Goal: Information Seeking & Learning: Learn about a topic

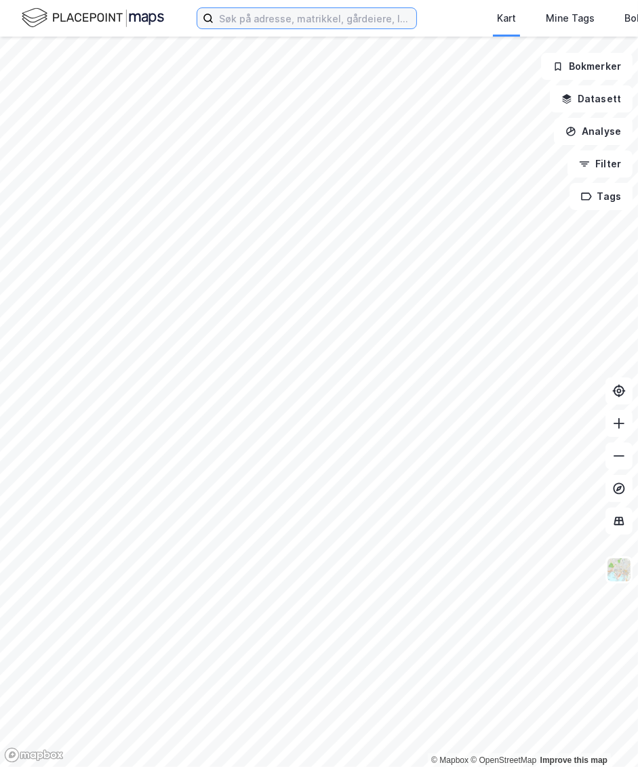
click at [373, 21] on input at bounding box center [315, 18] width 203 height 20
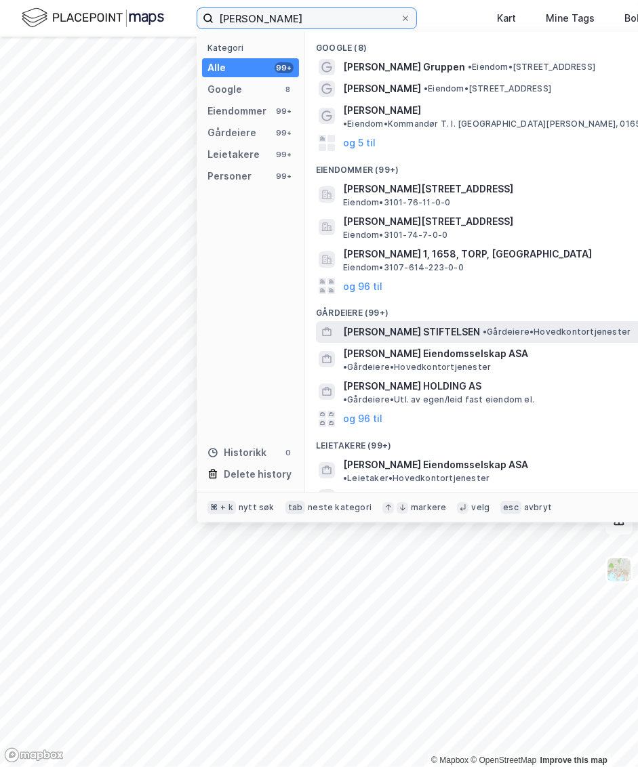
type input "[PERSON_NAME]"
click at [451, 321] on div "[PERSON_NAME] STIFTELSEN • Gårdeiere • Hovedkontortjenester" at bounding box center [495, 332] width 358 height 22
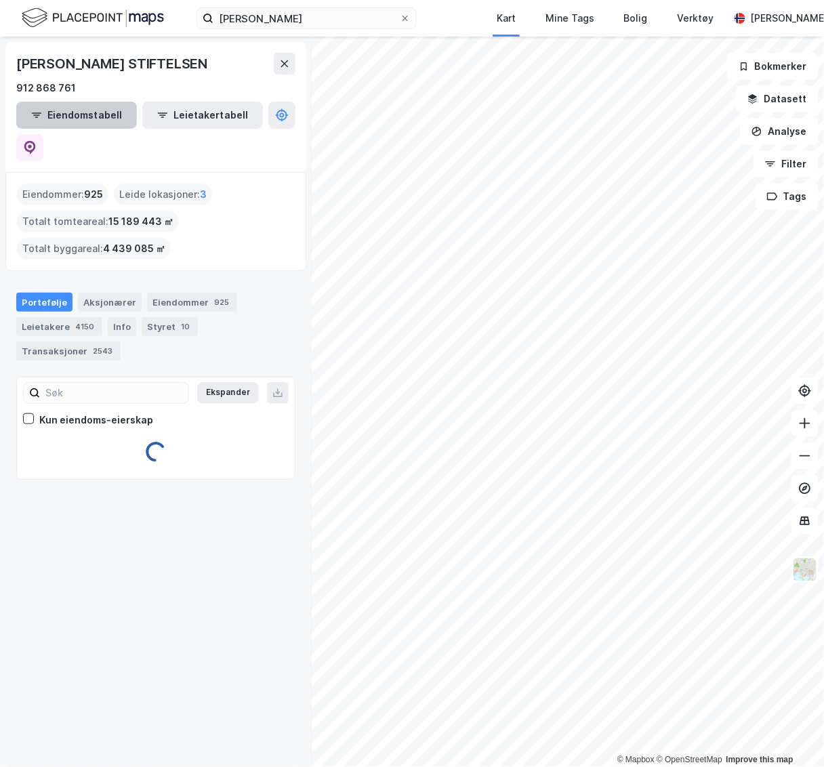
click at [88, 115] on button "Eiendomstabell" at bounding box center [76, 115] width 121 height 27
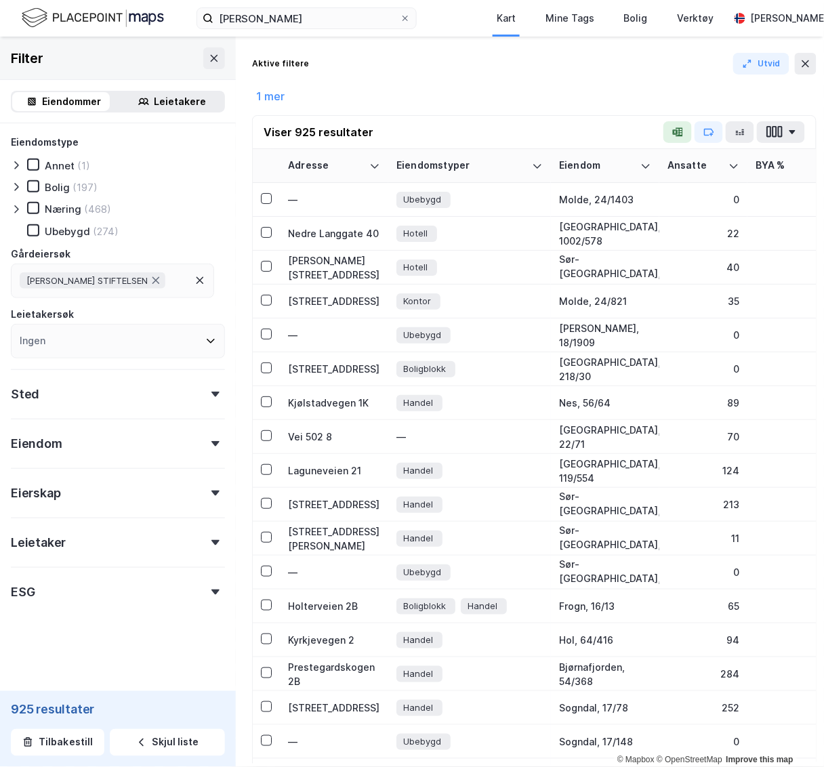
drag, startPoint x: 488, startPoint y: 117, endPoint x: 828, endPoint y: 100, distance: 340.1
click at [637, 100] on html "[PERSON_NAME] Kart Mine Tags [PERSON_NAME] Verktøy [PERSON_NAME] © Mapbox © Ope…" at bounding box center [412, 383] width 824 height 767
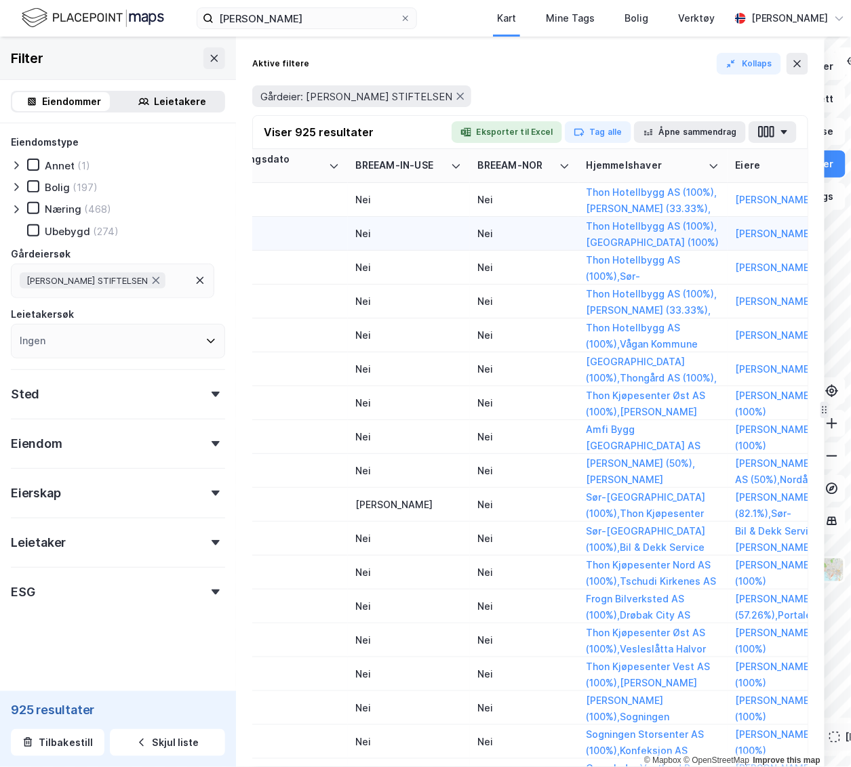
scroll to position [0, 2224]
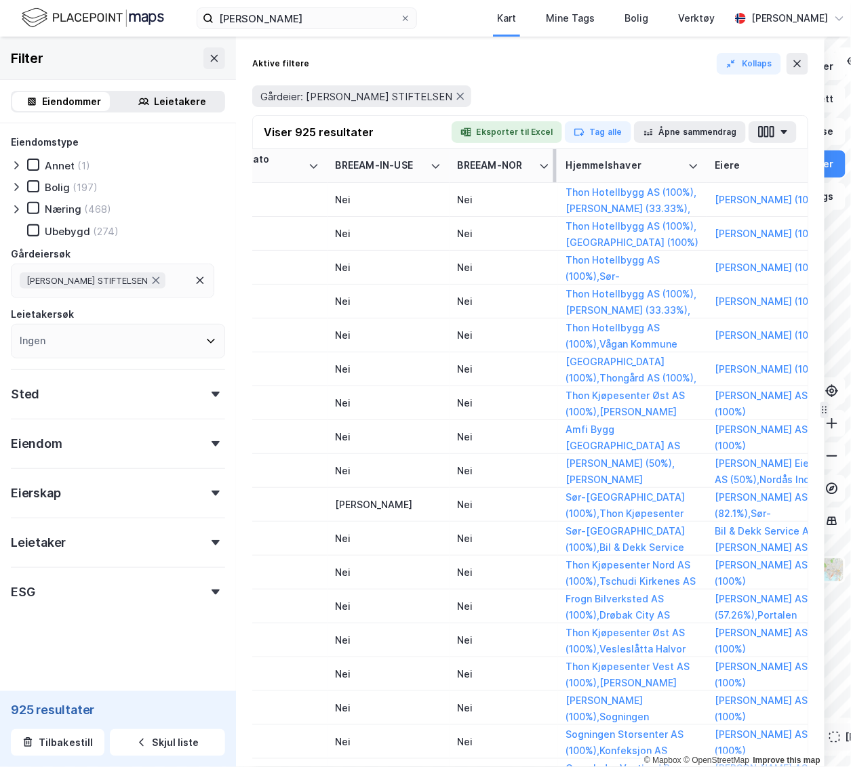
click at [536, 162] on div "BREEAM-NOR" at bounding box center [504, 165] width 92 height 13
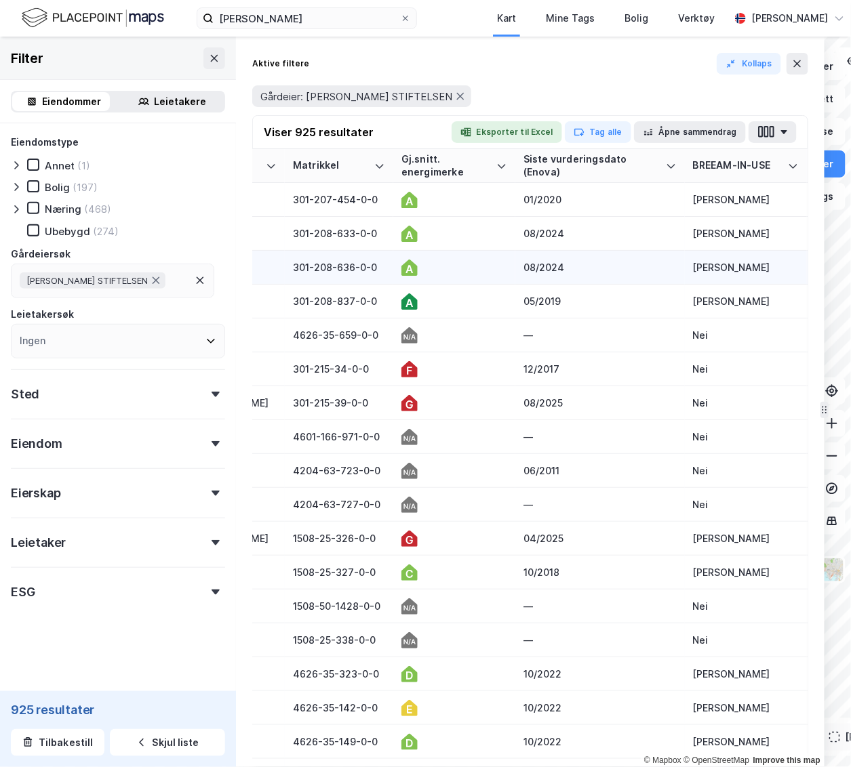
scroll to position [0, 1854]
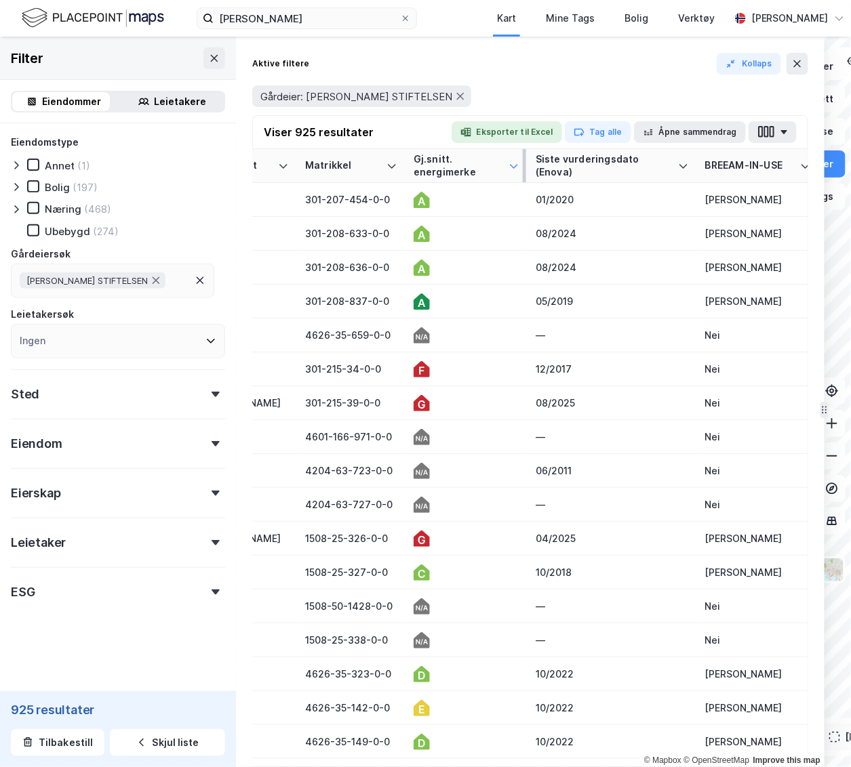
click at [508, 167] on icon at bounding box center [513, 166] width 11 height 11
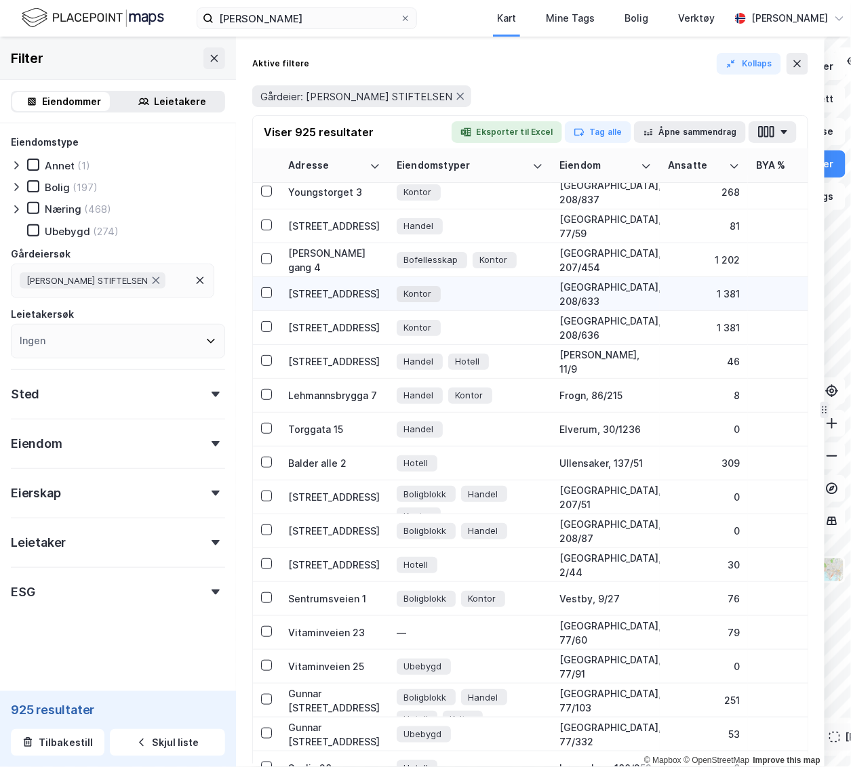
scroll to position [0, 0]
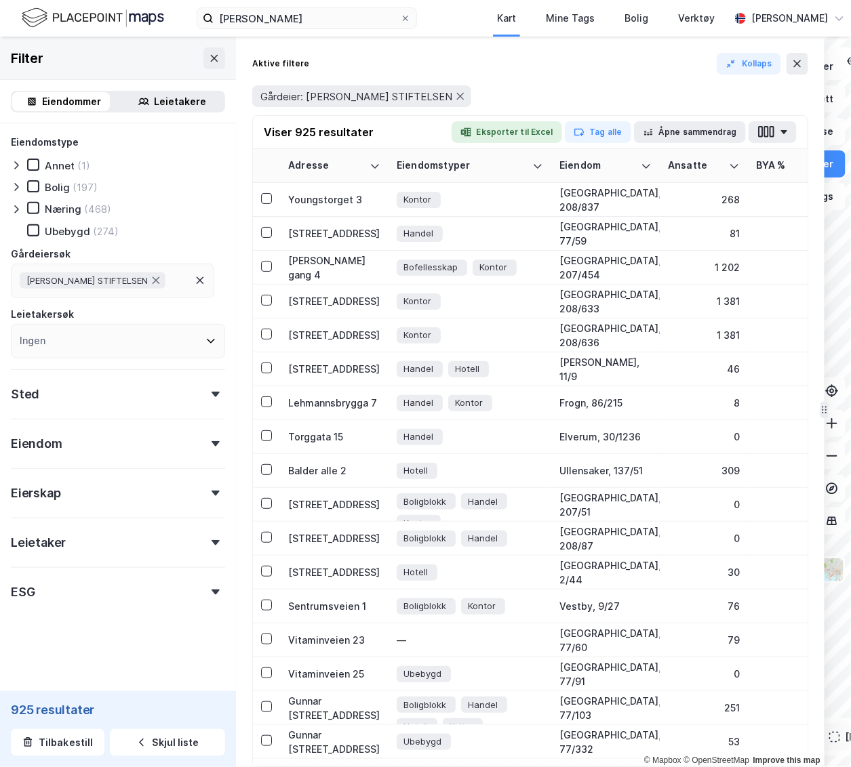
click at [265, 55] on div "Aktive filtere Kollaps" at bounding box center [530, 64] width 556 height 22
click at [209, 61] on icon at bounding box center [214, 58] width 11 height 11
